Goal: Use online tool/utility: Utilize a website feature to perform a specific function

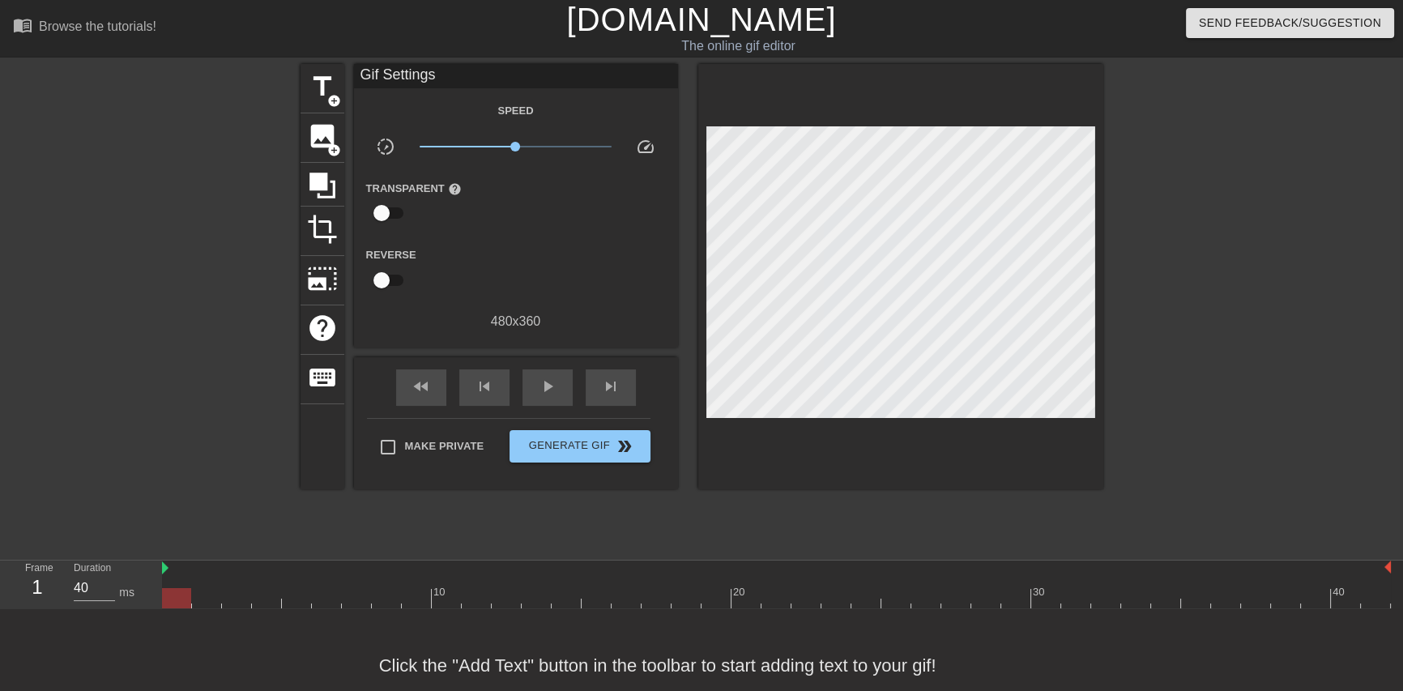
drag, startPoint x: 739, startPoint y: 428, endPoint x: 61, endPoint y: 372, distance: 680.3
click at [61, 372] on div at bounding box center [159, 307] width 243 height 486
click at [322, 148] on span "image" at bounding box center [322, 136] width 31 height 31
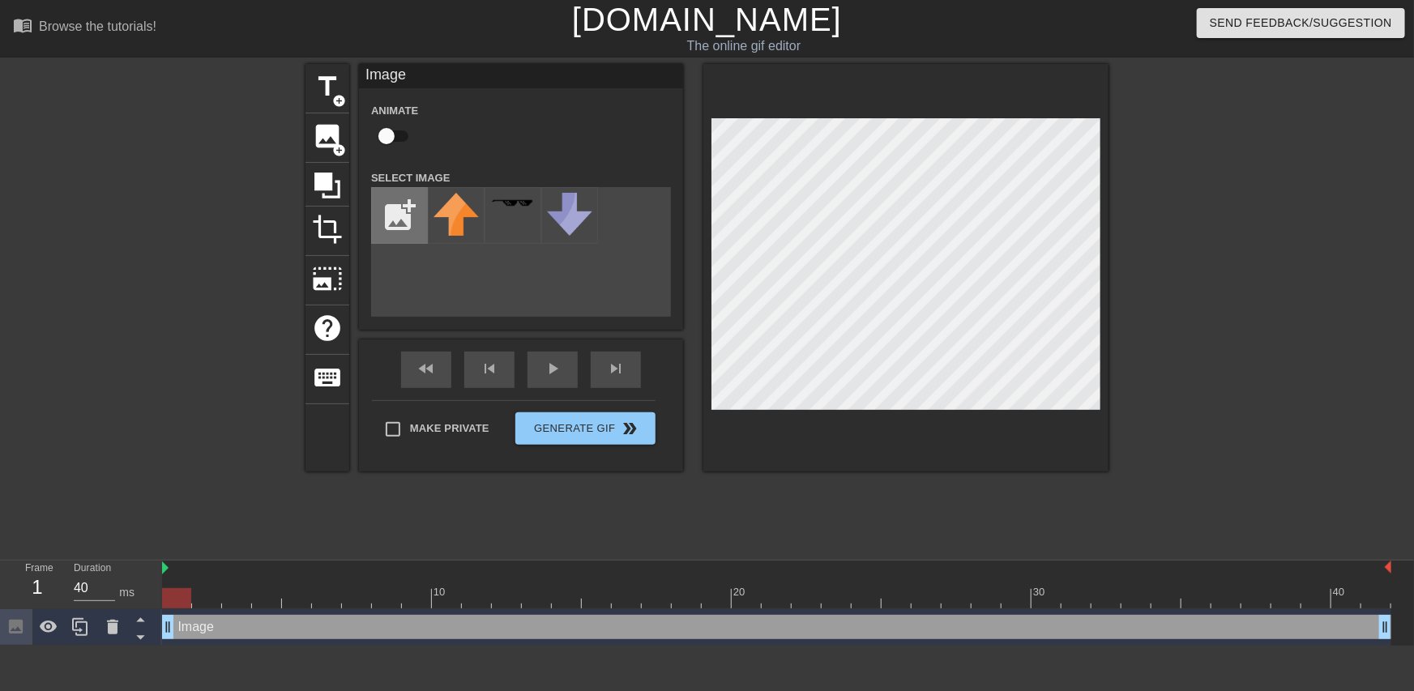
click at [407, 212] on input "file" at bounding box center [399, 215] width 55 height 55
type input "C:\fakepath\Twist.png"
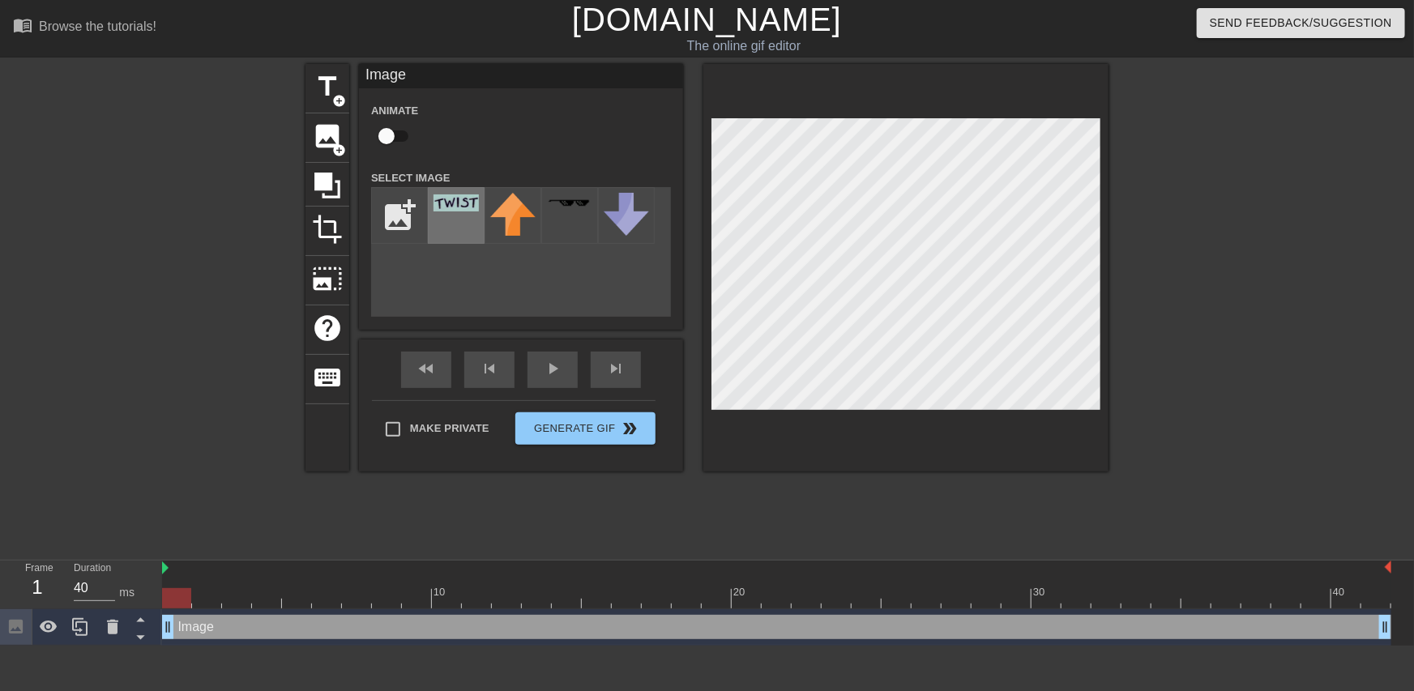
click at [456, 220] on div at bounding box center [456, 215] width 57 height 57
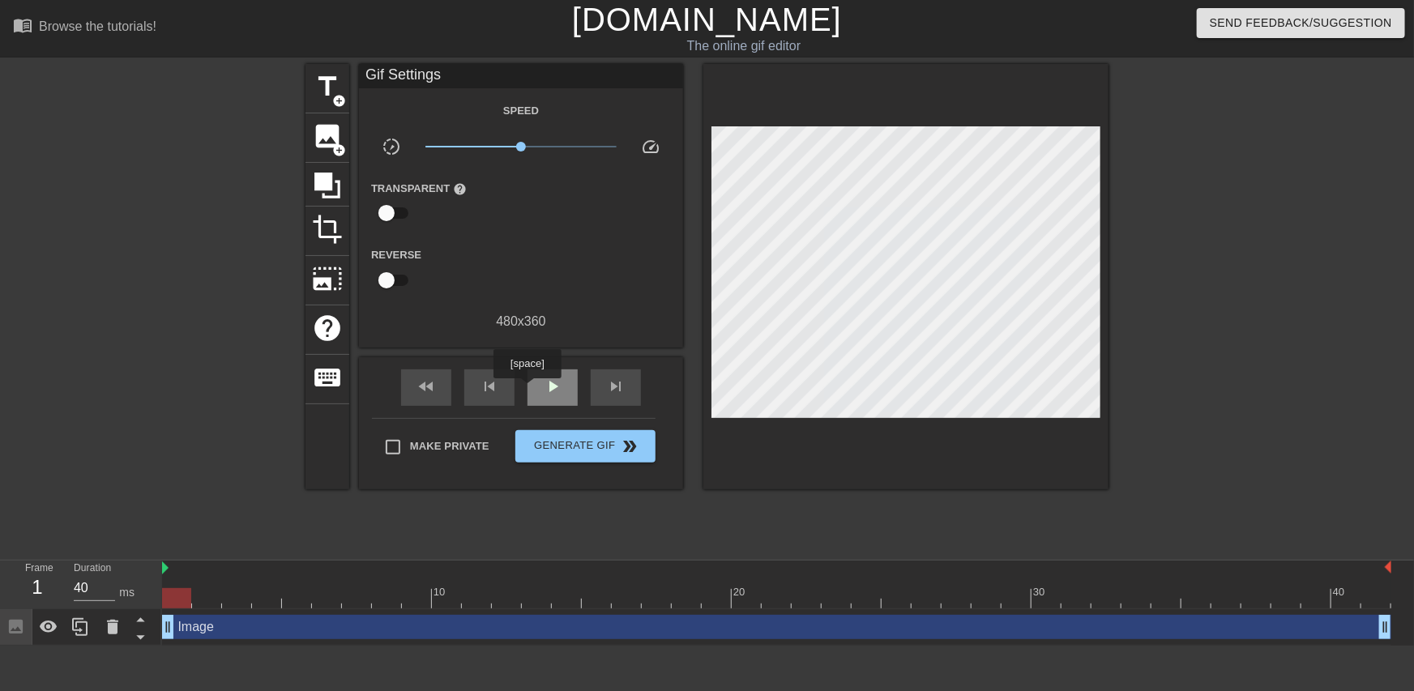
click at [538, 386] on div "play_arrow" at bounding box center [552, 387] width 50 height 36
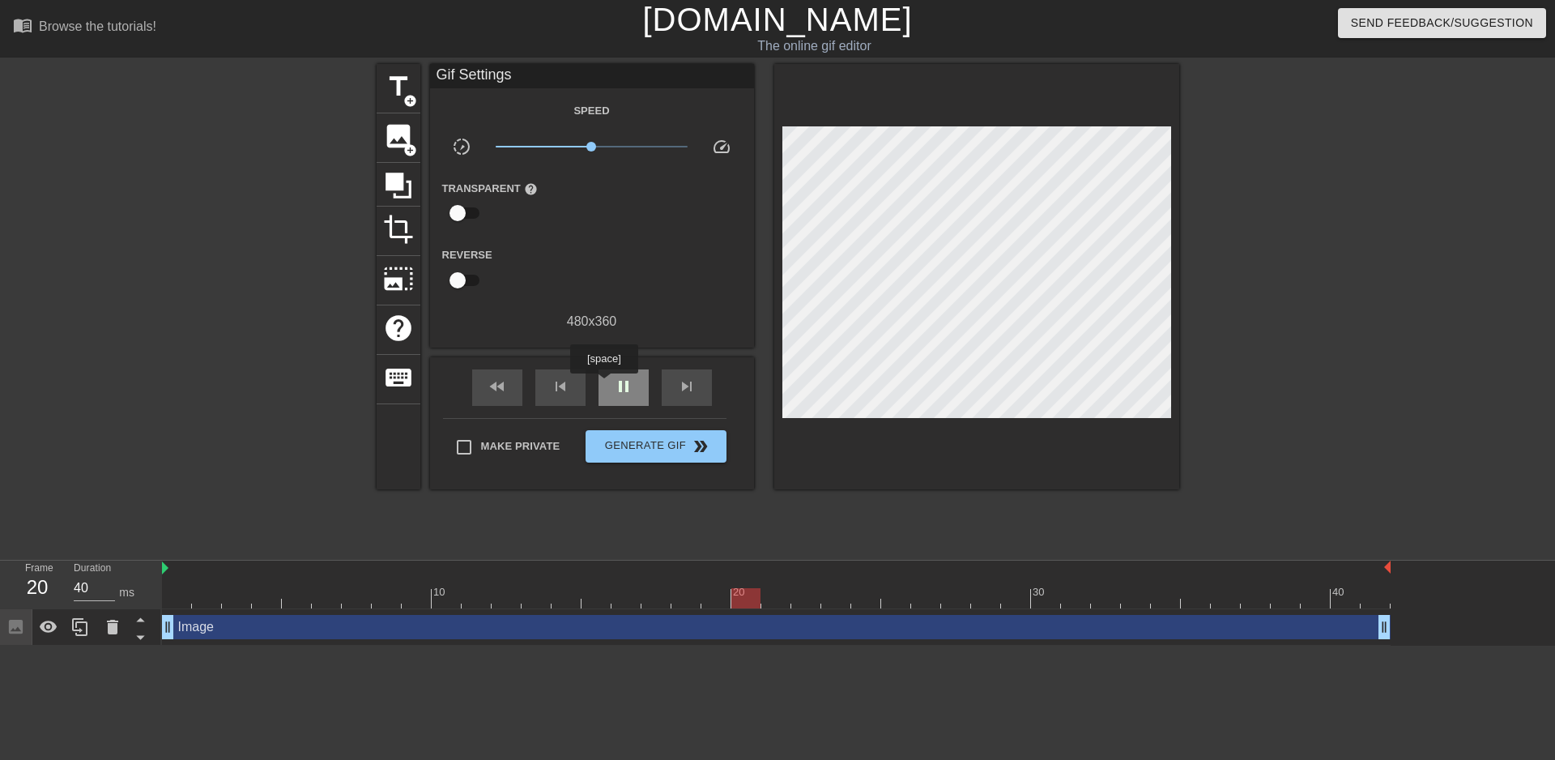
click at [614, 383] on span "pause" at bounding box center [623, 386] width 19 height 19
click at [614, 383] on span "play_arrow" at bounding box center [623, 386] width 19 height 19
click at [614, 383] on span "pause" at bounding box center [623, 386] width 19 height 19
click at [208, 629] on div "Image drag_handle drag_handle" at bounding box center [776, 627] width 1229 height 24
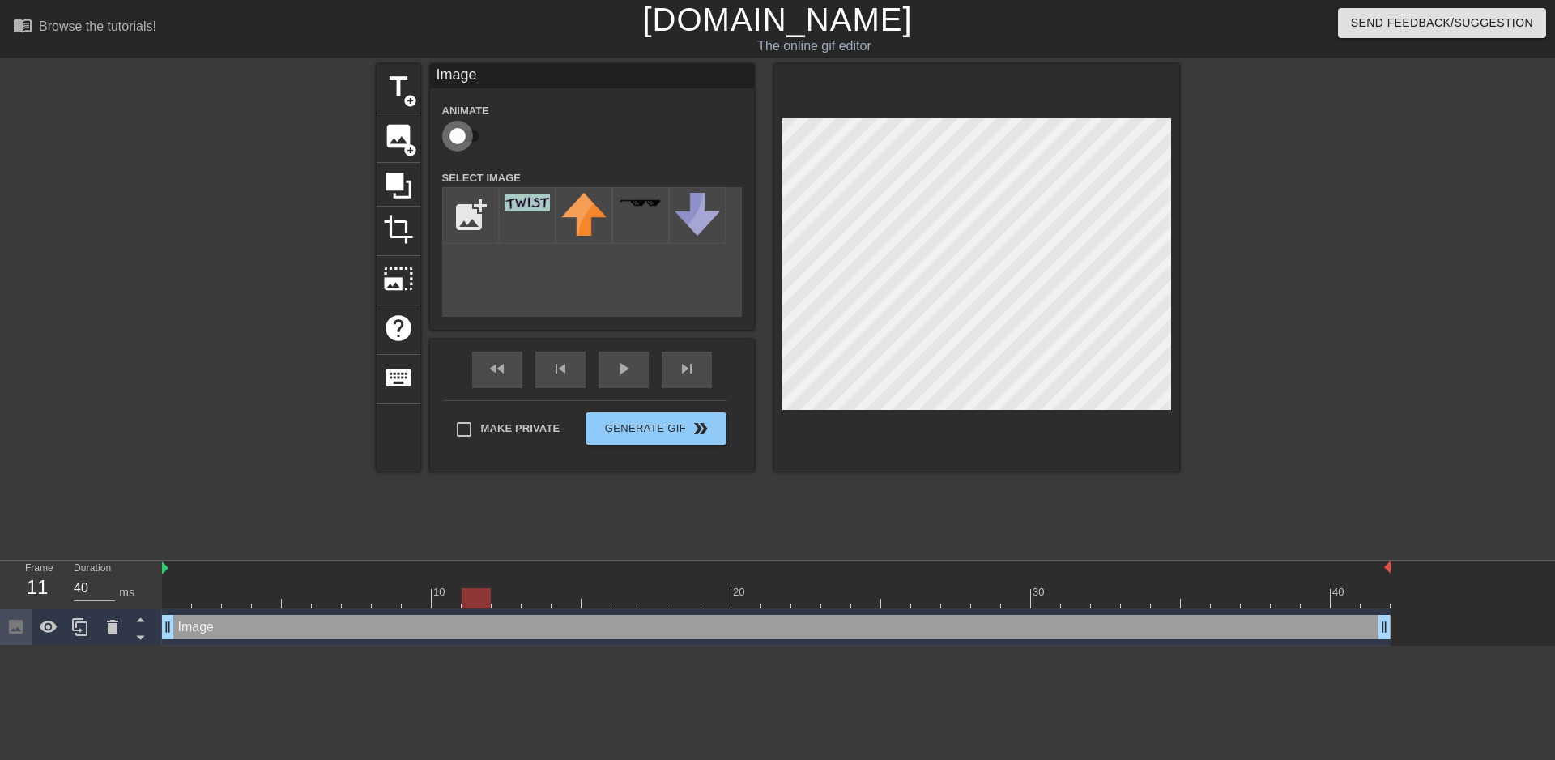
click at [458, 135] on input "checkbox" at bounding box center [458, 136] width 92 height 31
checkbox input "true"
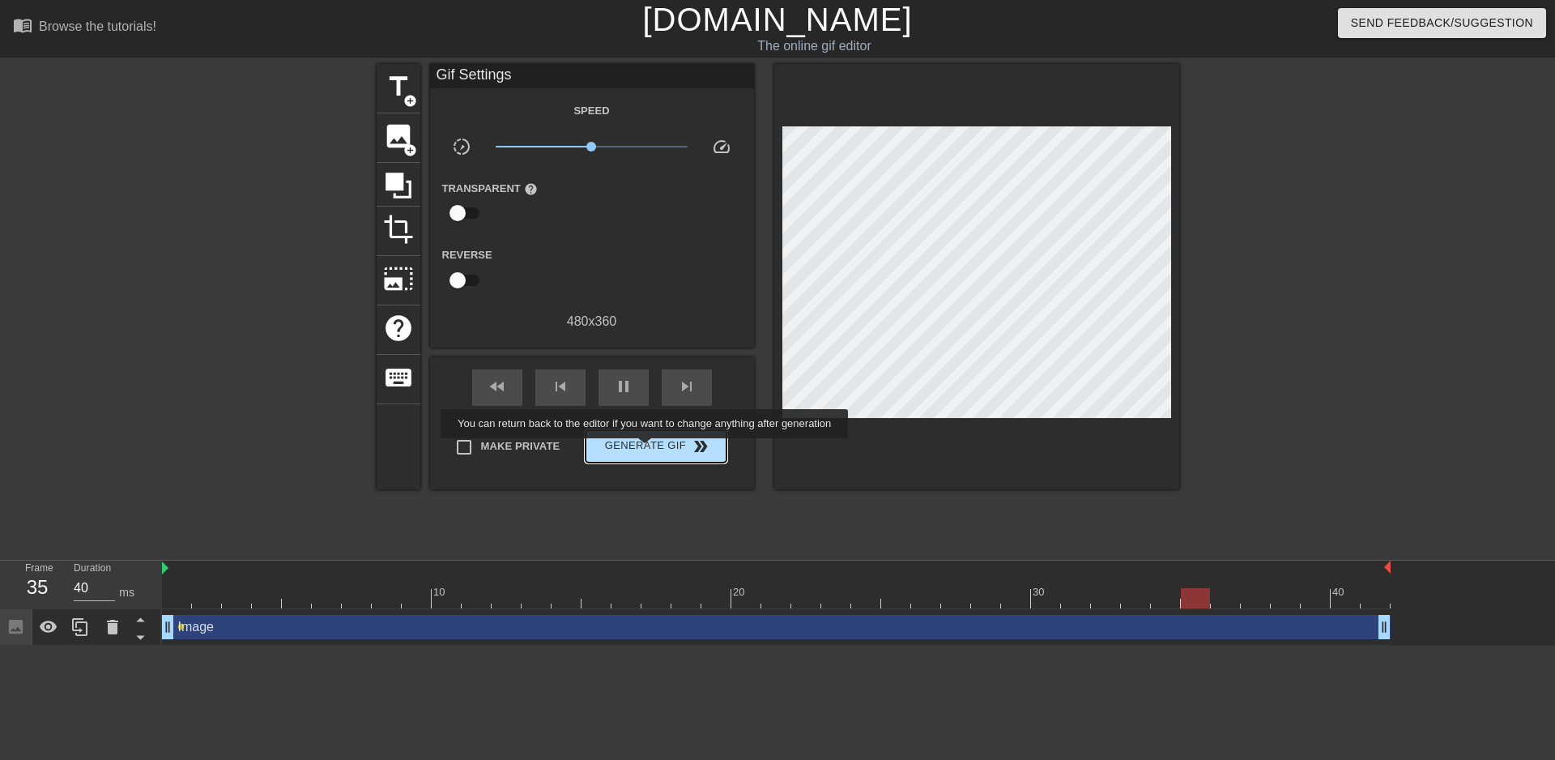
click at [646, 450] on span "Generate Gif double_arrow" at bounding box center [655, 446] width 127 height 19
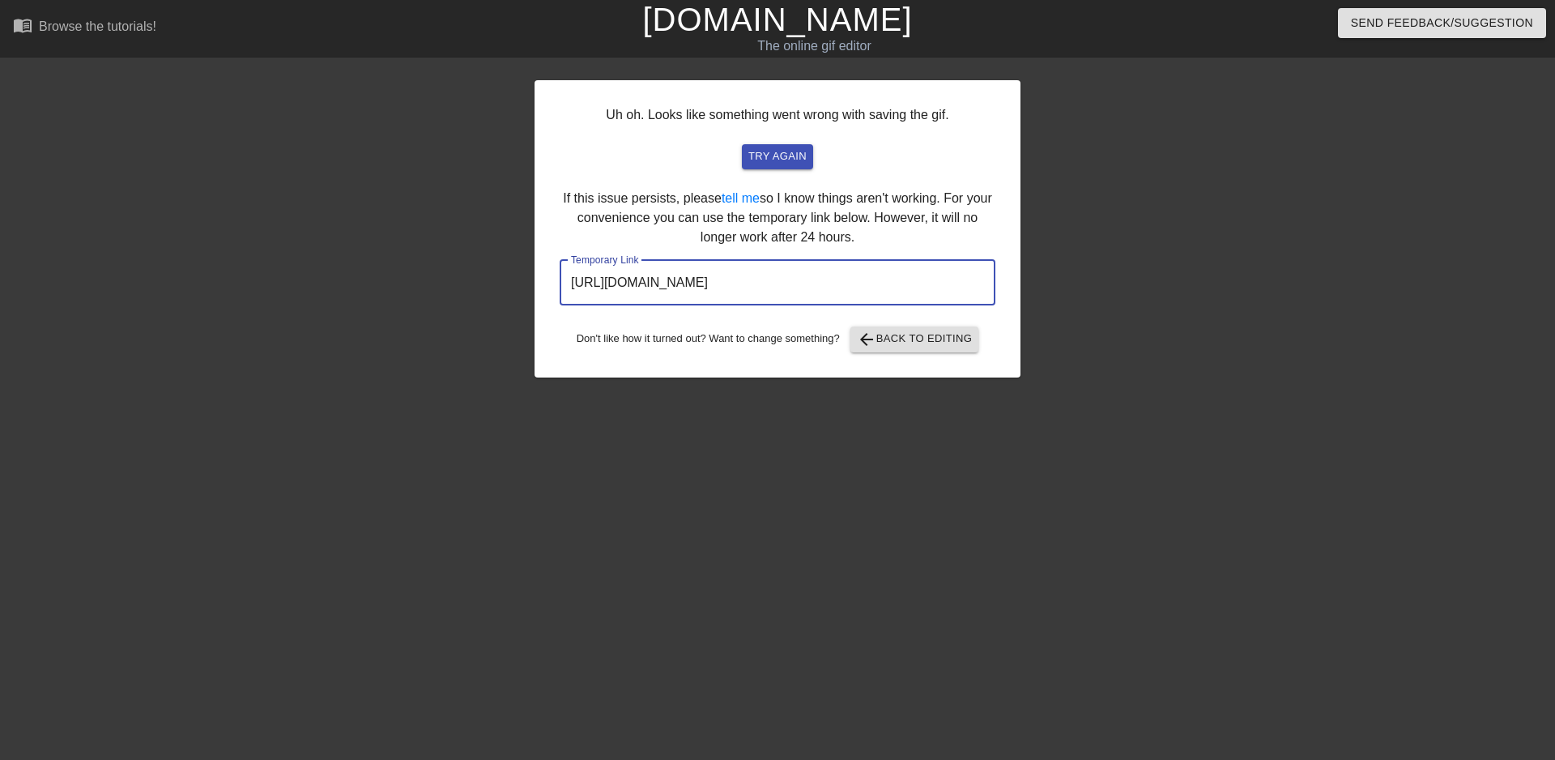
click at [690, 278] on input "[URL][DOMAIN_NAME]" at bounding box center [778, 282] width 436 height 45
